Goal: Information Seeking & Learning: Learn about a topic

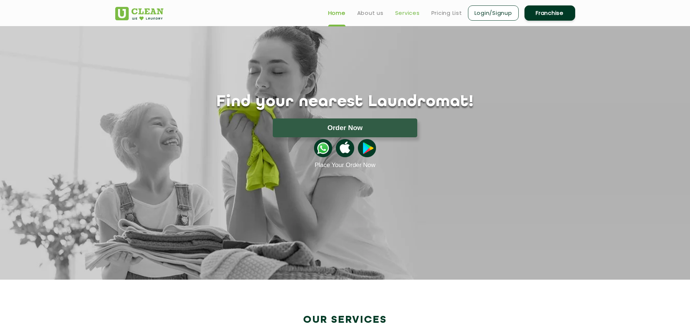
click at [410, 14] on link "Services" at bounding box center [407, 13] width 25 height 9
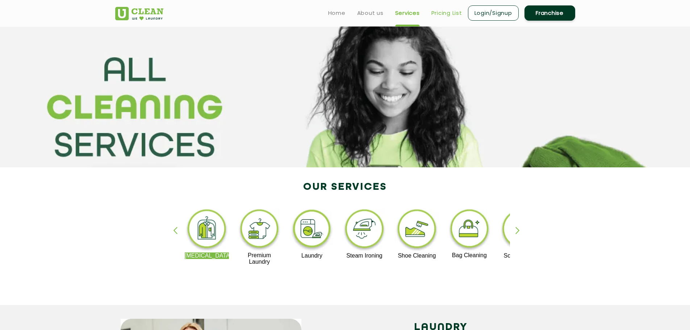
click at [431, 12] on link "Pricing List" at bounding box center [446, 13] width 31 height 9
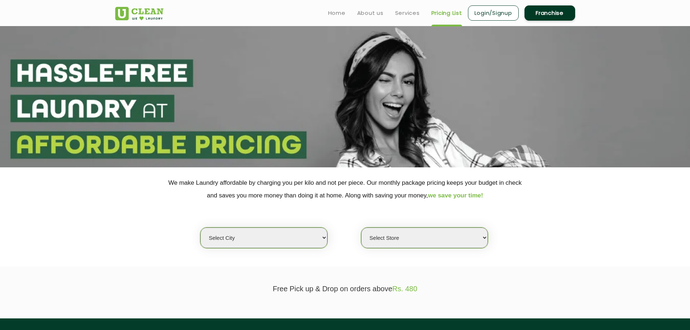
click at [295, 243] on select "Select city [GEOGRAPHIC_DATA] [GEOGRAPHIC_DATA] [GEOGRAPHIC_DATA] [GEOGRAPHIC_D…" at bounding box center [263, 237] width 127 height 21
select select "23"
click at [200, 227] on select "Select city [GEOGRAPHIC_DATA] [GEOGRAPHIC_DATA] [GEOGRAPHIC_DATA] [GEOGRAPHIC_D…" at bounding box center [263, 237] width 127 height 21
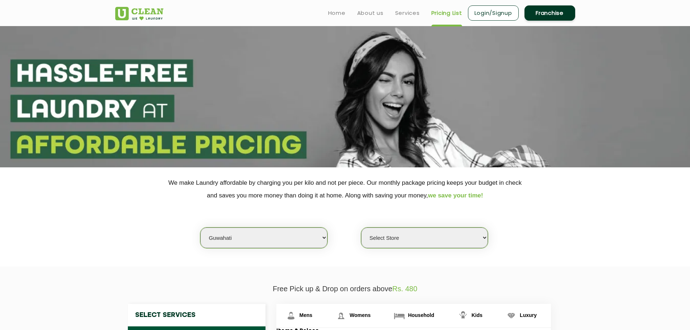
click at [388, 238] on select "Select Store UClean [PERSON_NAME] UClean Ghoramara UClean Narengi UClean Ulubar…" at bounding box center [424, 237] width 127 height 21
select select "550"
click at [361, 227] on select "Select Store UClean [PERSON_NAME] UClean Ghoramara UClean Narengi UClean Ulubar…" at bounding box center [424, 237] width 127 height 21
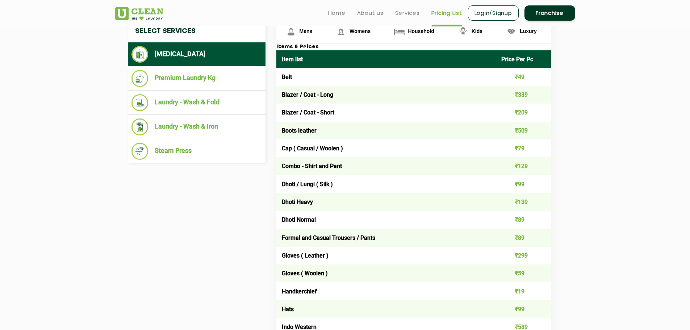
scroll to position [145, 0]
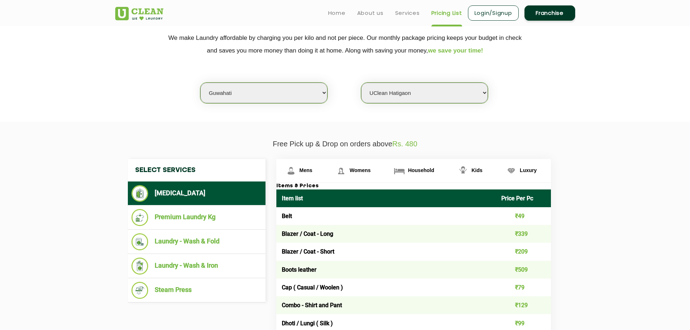
click at [544, 13] on link "Franchise" at bounding box center [549, 12] width 51 height 15
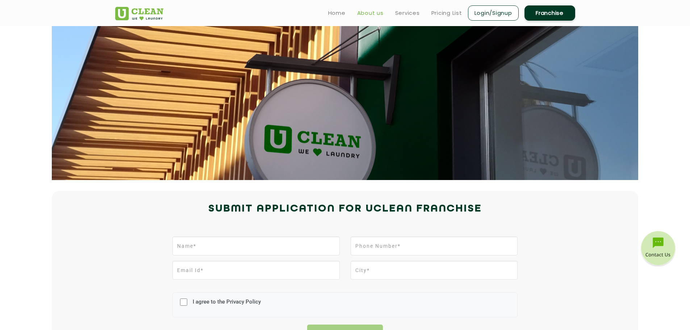
click at [358, 10] on link "About us" at bounding box center [370, 13] width 26 height 9
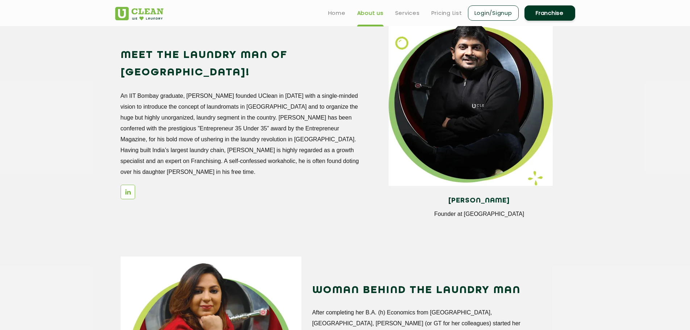
scroll to position [630, 0]
